Goal: Information Seeking & Learning: Learn about a topic

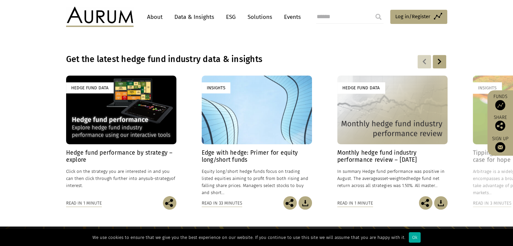
scroll to position [472, 0]
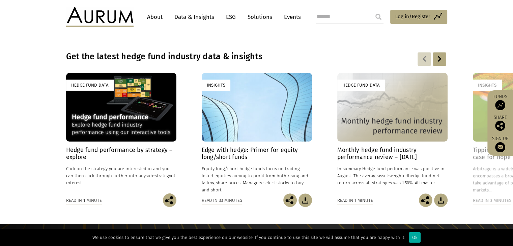
click at [112, 122] on div "Hedge Fund Data" at bounding box center [121, 107] width 110 height 69
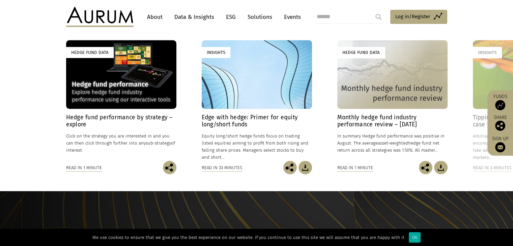
scroll to position [506, 0]
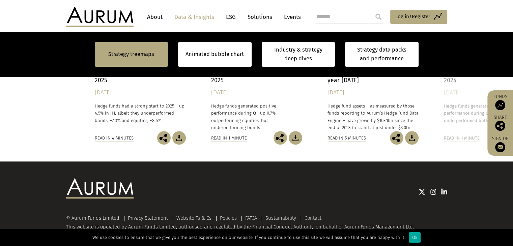
scroll to position [606, 0]
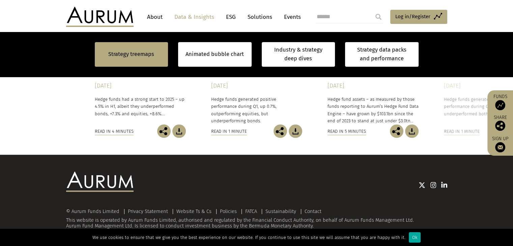
click at [181, 131] on img at bounding box center [178, 130] width 13 height 13
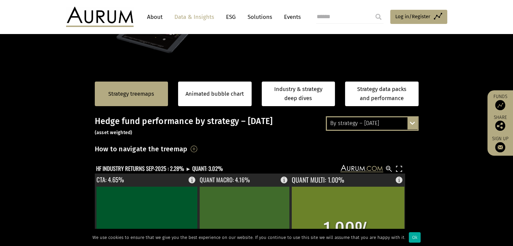
scroll to position [66, 0]
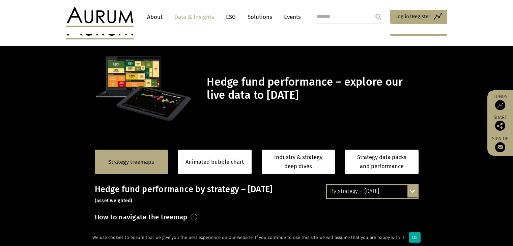
scroll to position [66, 0]
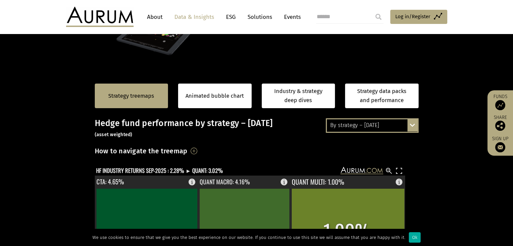
click at [394, 124] on div "By strategy – [DATE]" at bounding box center [372, 125] width 91 height 12
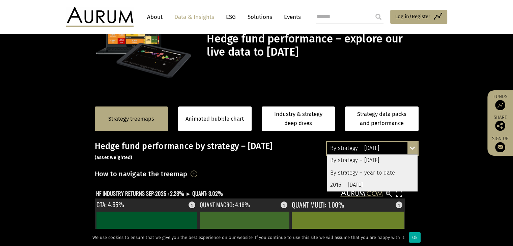
scroll to position [0, 0]
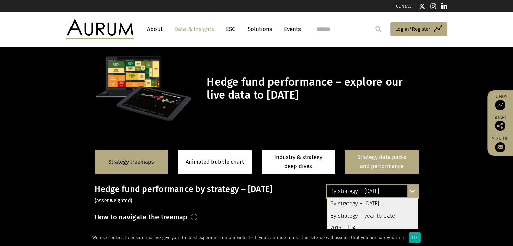
click at [385, 151] on link "Strategy data packs and performance" at bounding box center [382, 162] width 74 height 25
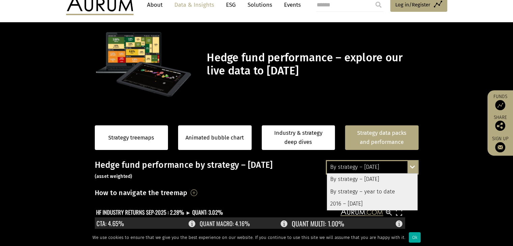
scroll to position [67, 0]
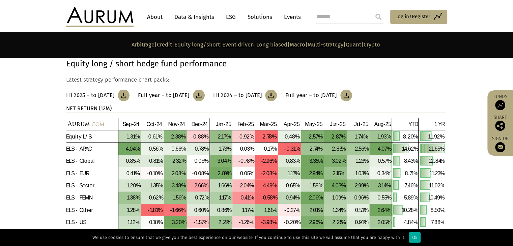
scroll to position [1180, 0]
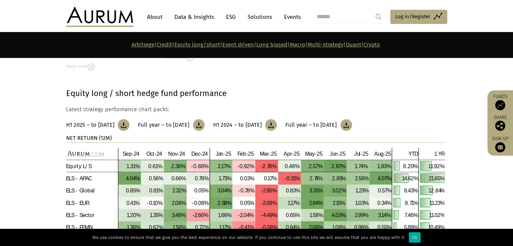
click at [186, 12] on link "Data & Insights" at bounding box center [194, 17] width 47 height 12
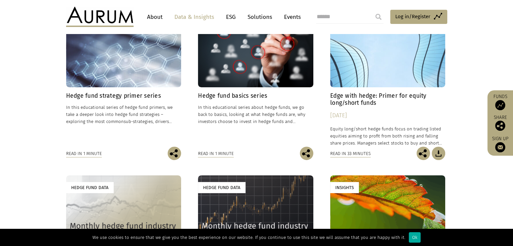
scroll to position [236, 0]
